Goal: Check status: Check status

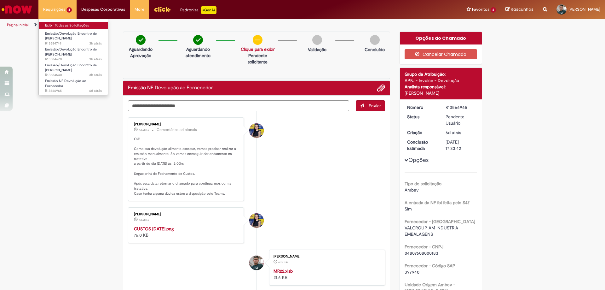
click at [59, 22] on link "Exibir Todas as Solicitações" at bounding box center [73, 25] width 69 height 7
